Goal: Task Accomplishment & Management: Manage account settings

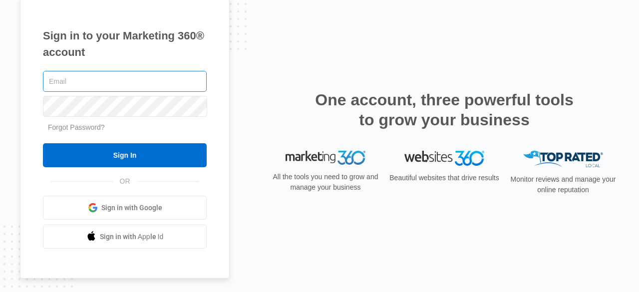
click at [161, 81] on input "text" at bounding box center [125, 81] width 164 height 21
click at [105, 86] on input "grg" at bounding box center [125, 81] width 164 height 21
type input "g"
paste input "[EMAIL_ADDRESS][DOMAIN_NAME]"
type input "[EMAIL_ADDRESS][DOMAIN_NAME]"
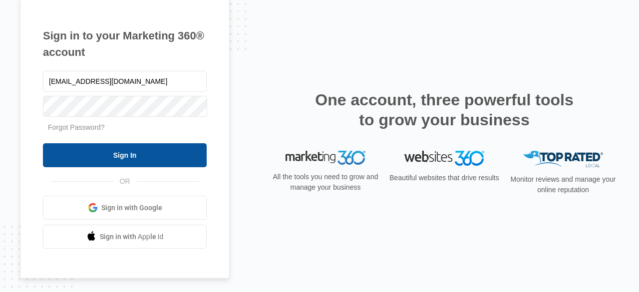
click at [128, 157] on input "Sign In" at bounding box center [125, 155] width 164 height 24
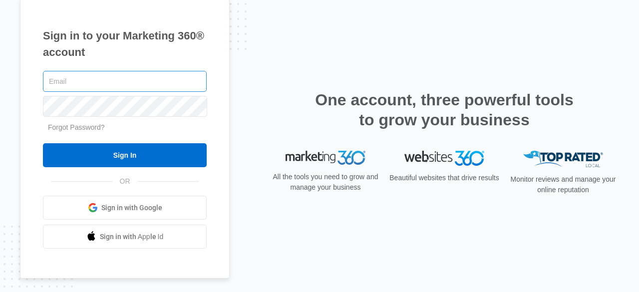
click at [112, 83] on input "text" at bounding box center [125, 81] width 164 height 21
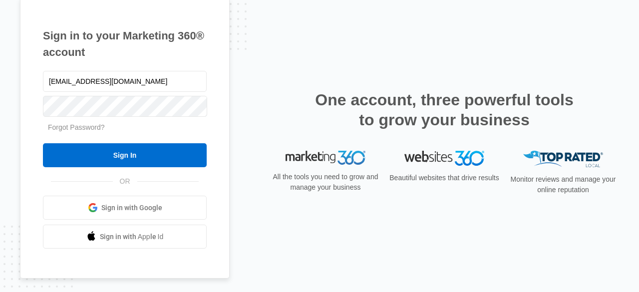
type input "[EMAIL_ADDRESS][DOMAIN_NAME]"
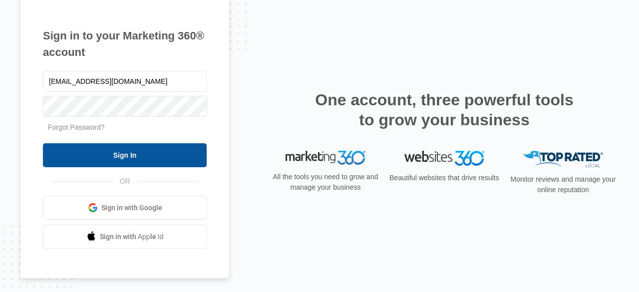
click at [86, 152] on input "Sign In" at bounding box center [125, 155] width 164 height 24
